Goal: Information Seeking & Learning: Learn about a topic

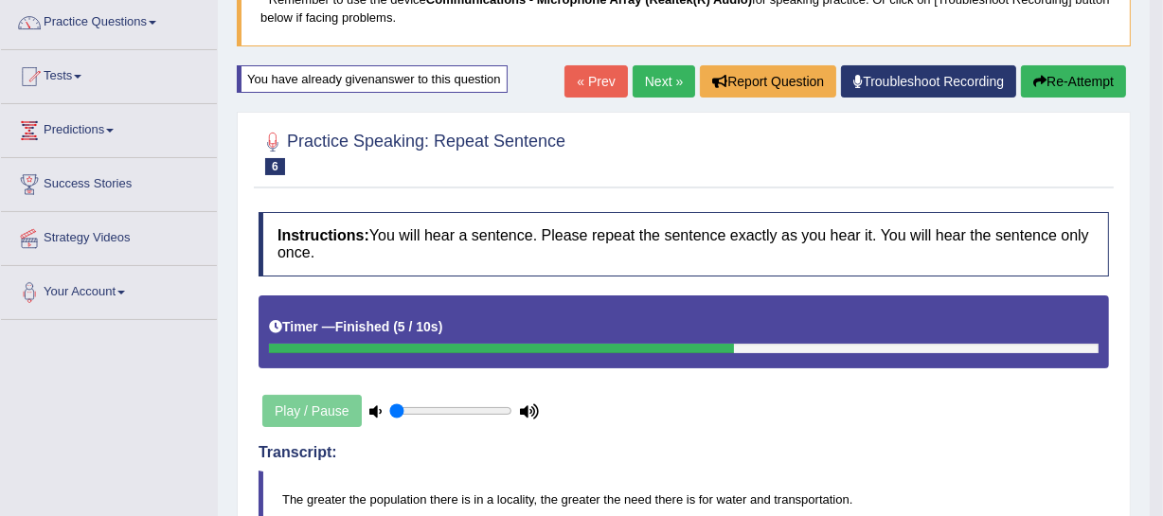
scroll to position [51, 0]
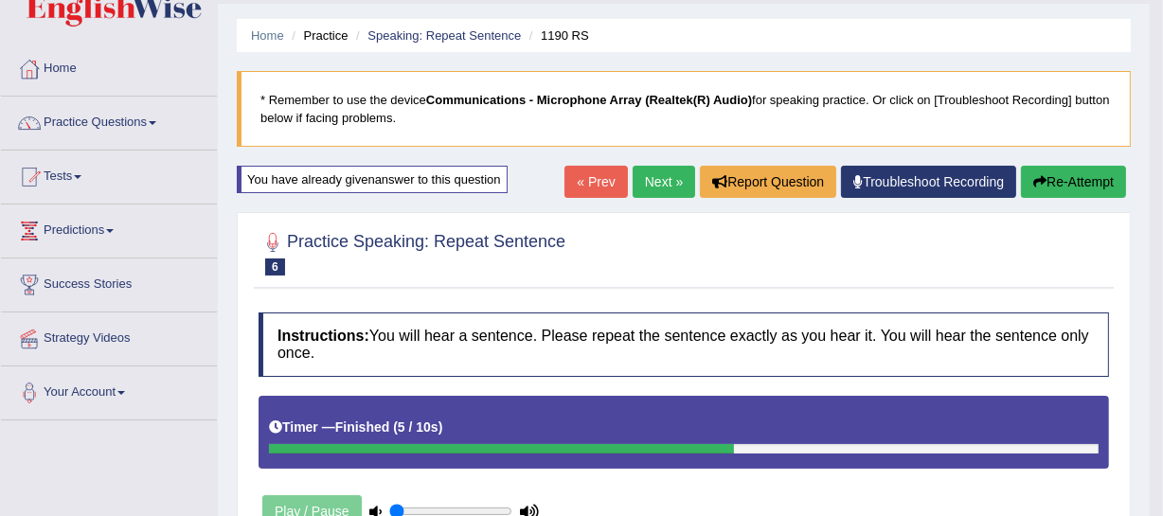
click at [660, 188] on link "Next »" at bounding box center [664, 182] width 62 height 32
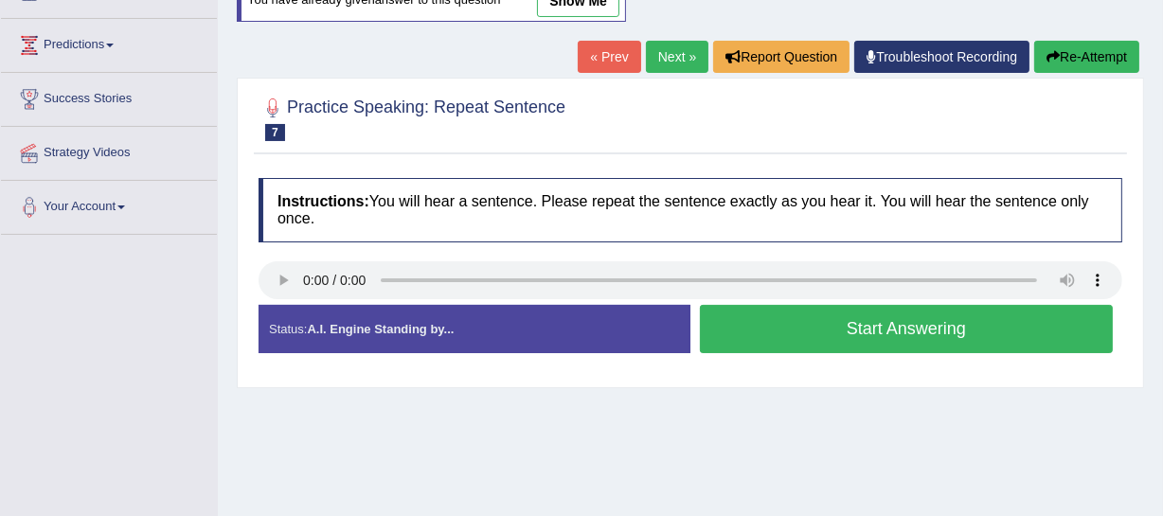
scroll to position [241, 0]
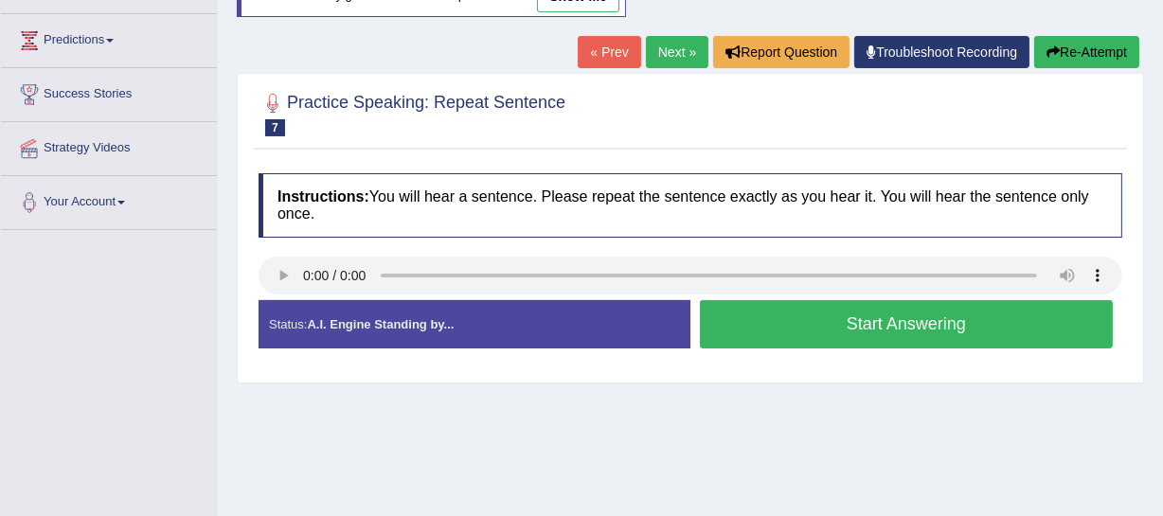
click at [812, 324] on button "Start Answering" at bounding box center [906, 324] width 413 height 48
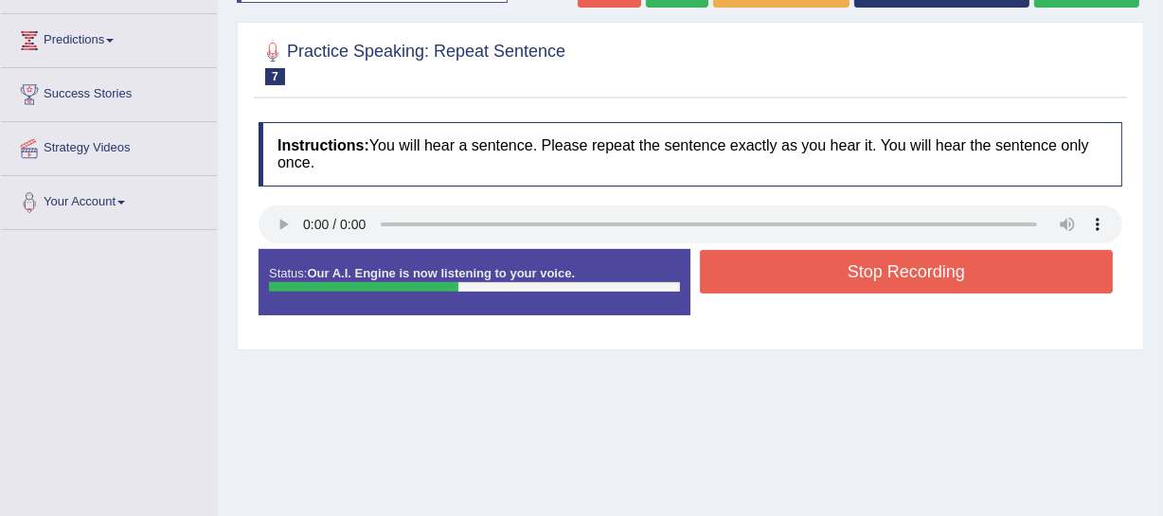
click at [848, 276] on button "Stop Recording" at bounding box center [906, 272] width 413 height 44
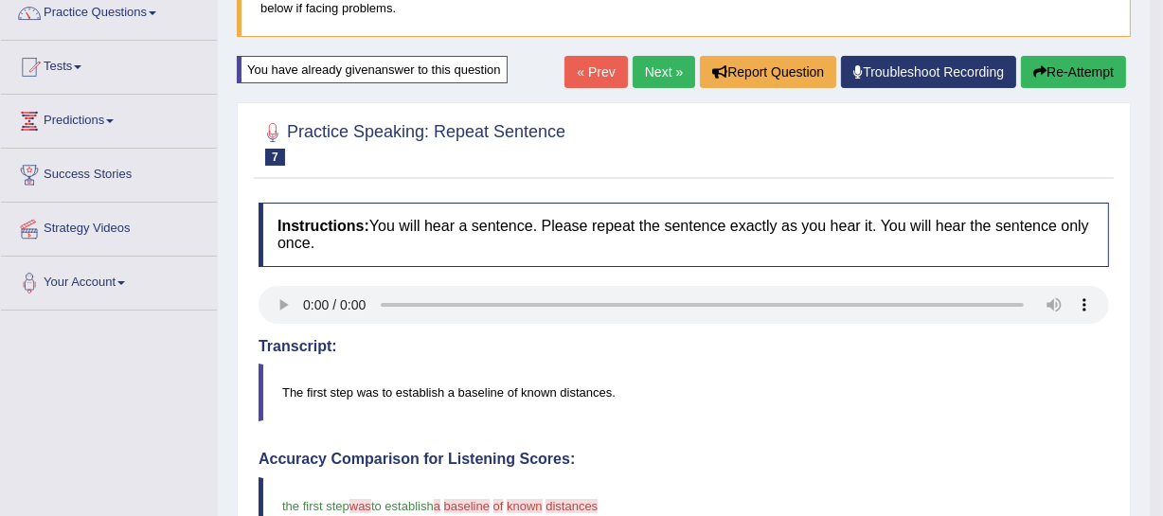
scroll to position [157, 0]
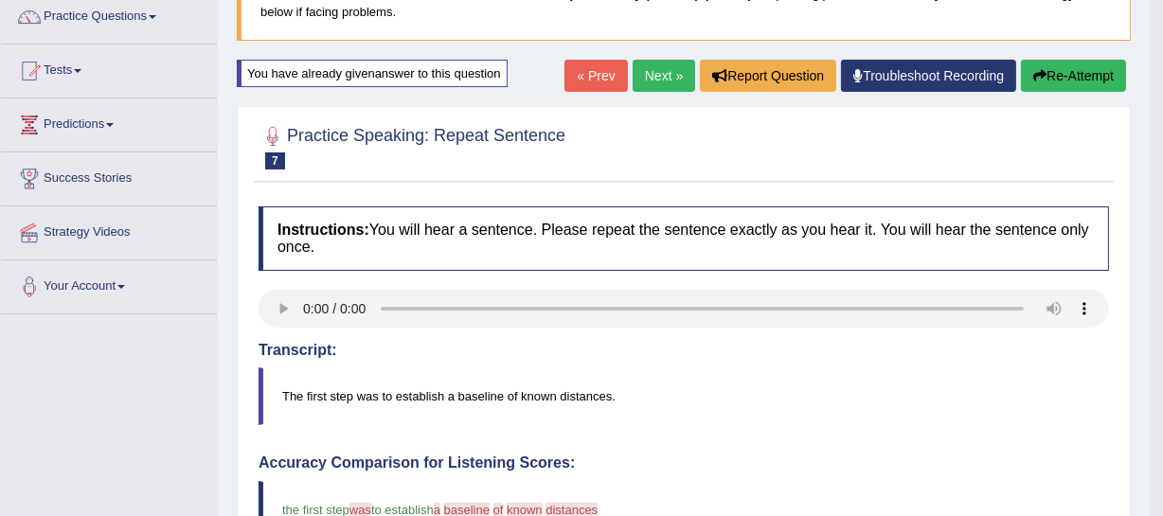
click at [665, 76] on link "Next »" at bounding box center [664, 76] width 62 height 32
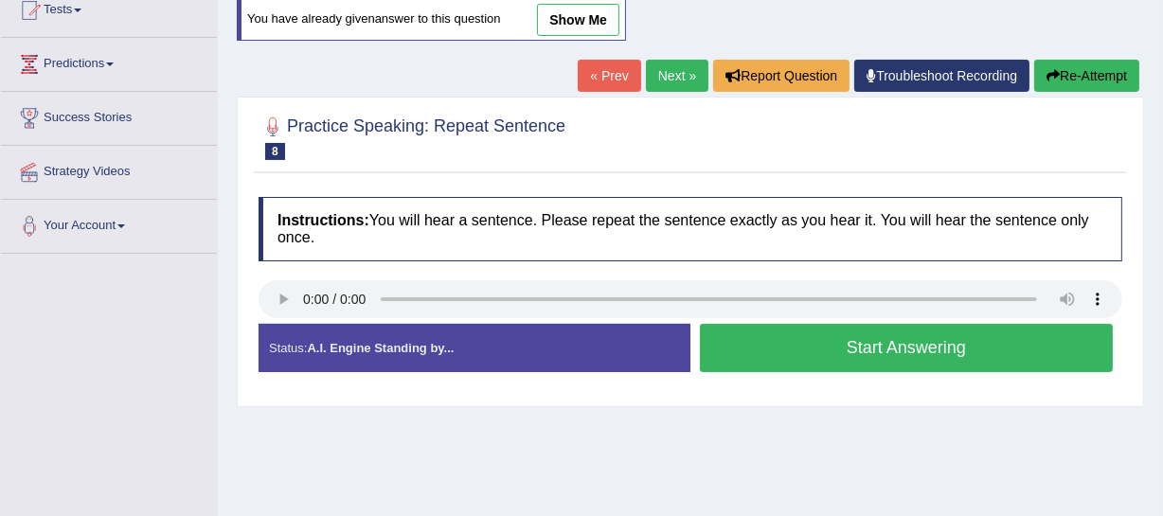
scroll to position [235, 0]
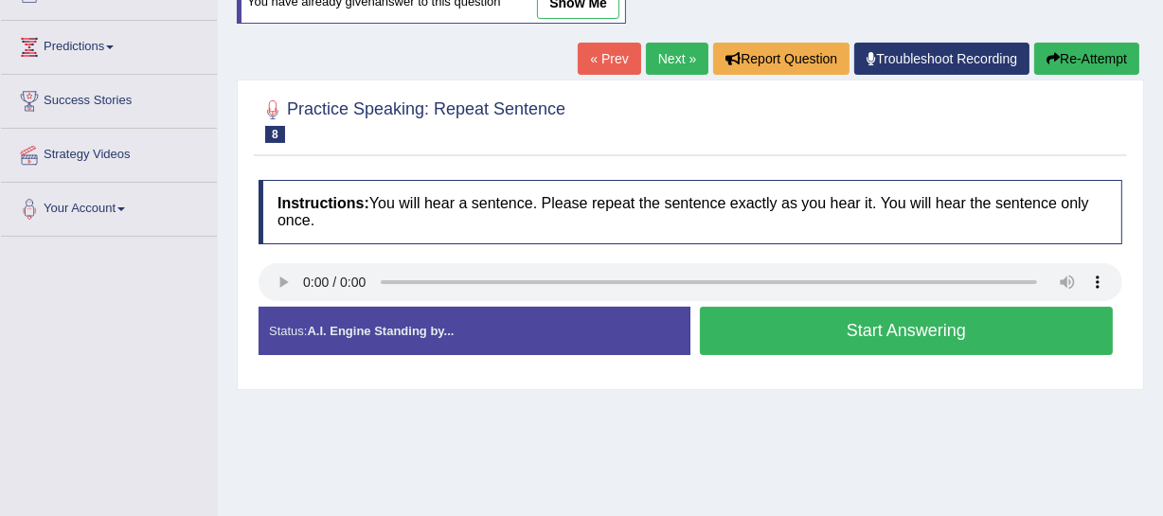
click at [803, 331] on button "Start Answering" at bounding box center [906, 331] width 413 height 48
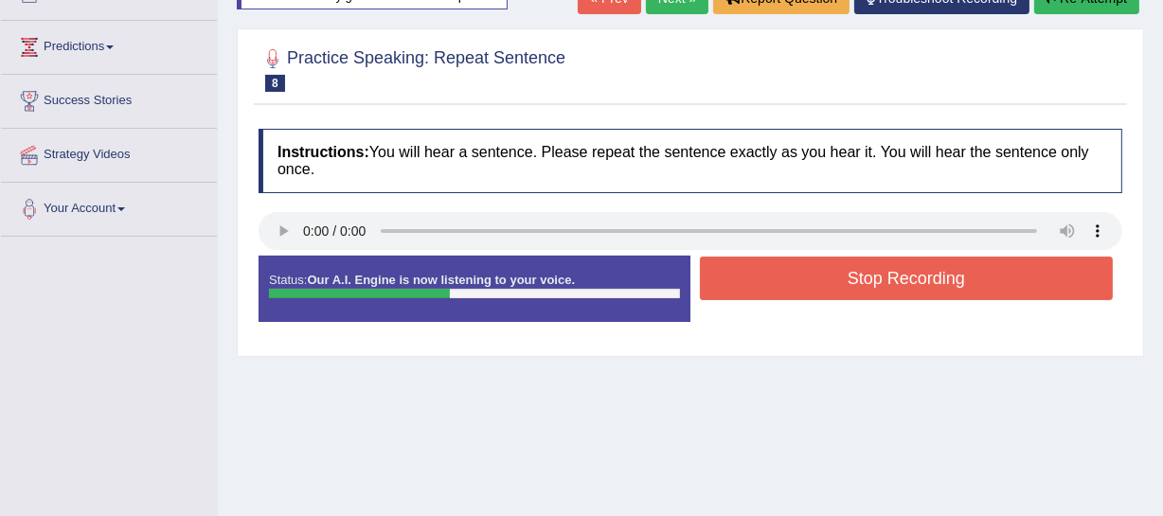
click at [800, 274] on button "Stop Recording" at bounding box center [906, 279] width 413 height 44
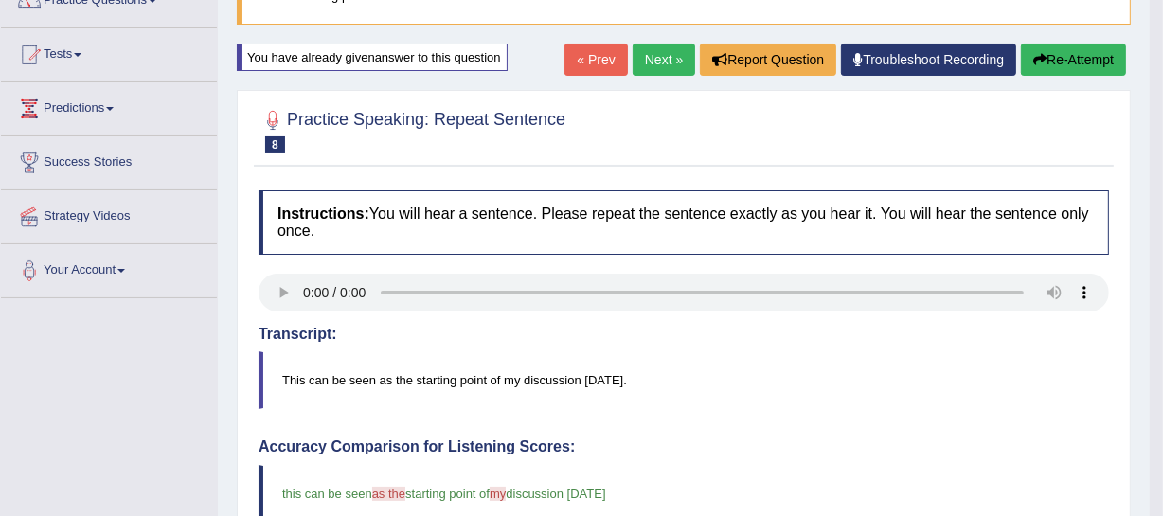
scroll to position [0, 0]
